Goal: Task Accomplishment & Management: Manage account settings

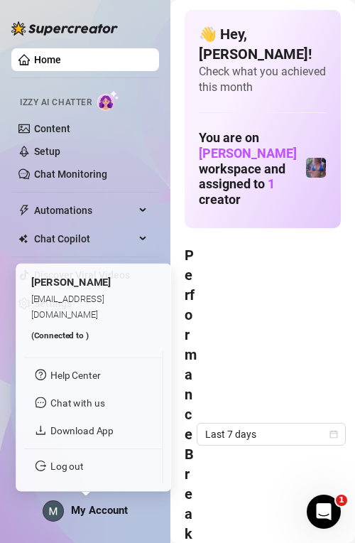
click at [78, 520] on div "My Account" at bounding box center [85, 510] width 85 height 21
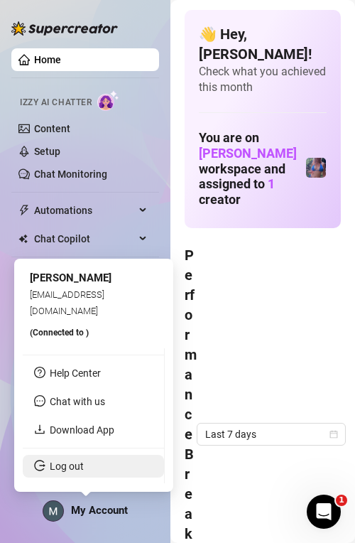
click at [83, 472] on link "Log out" at bounding box center [67, 465] width 34 height 11
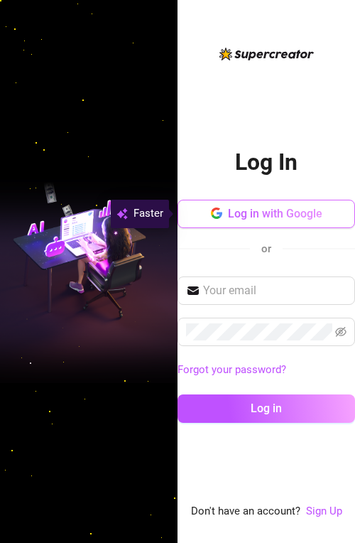
click at [280, 213] on span "Log in with Google" at bounding box center [275, 213] width 94 height 13
